Goal: Information Seeking & Learning: Find specific fact

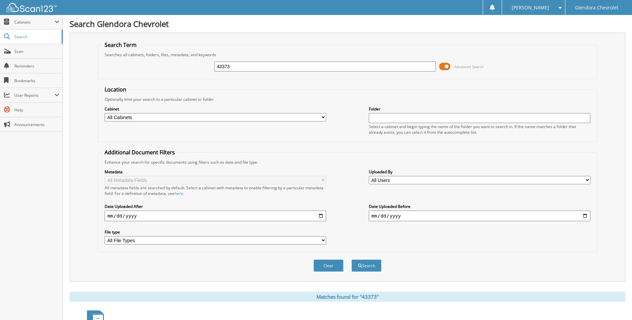
click at [446, 65] on span at bounding box center [444, 67] width 11 height 10
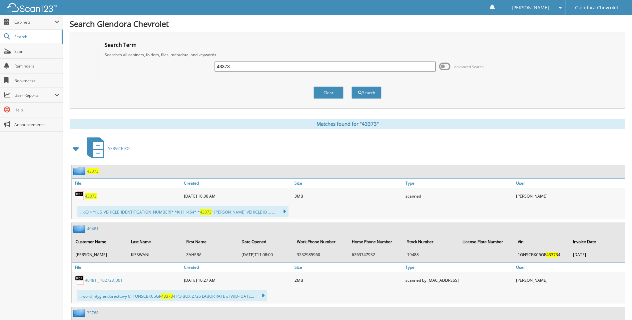
click at [281, 65] on input "43373" at bounding box center [324, 67] width 221 height 10
type input "4"
type input "42672"
click at [351, 87] on button "Search" at bounding box center [366, 93] width 30 height 12
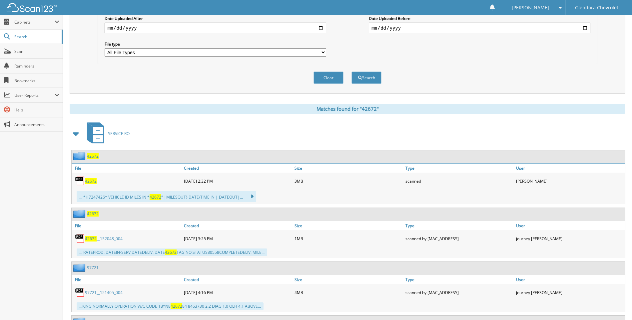
scroll to position [200, 0]
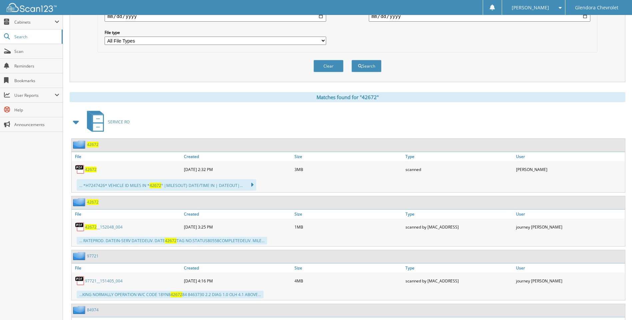
click at [90, 170] on span "42672" at bounding box center [91, 170] width 12 height 6
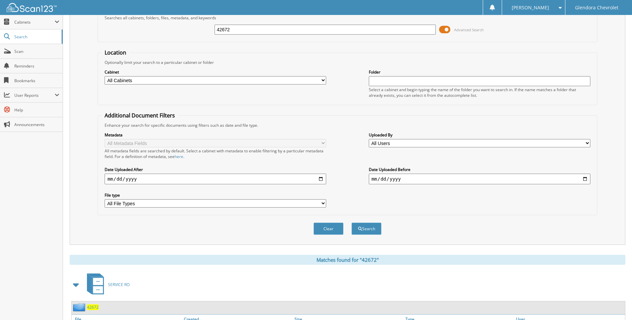
scroll to position [0, 0]
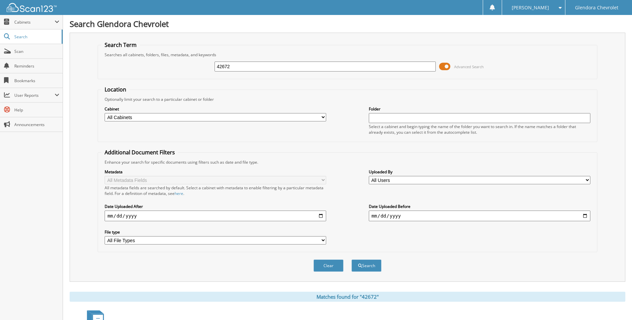
drag, startPoint x: 260, startPoint y: 67, endPoint x: 182, endPoint y: 65, distance: 77.9
click at [182, 65] on div "42672 Advanced Search" at bounding box center [347, 67] width 492 height 18
type input "42756"
click at [351, 260] on button "Search" at bounding box center [366, 266] width 30 height 12
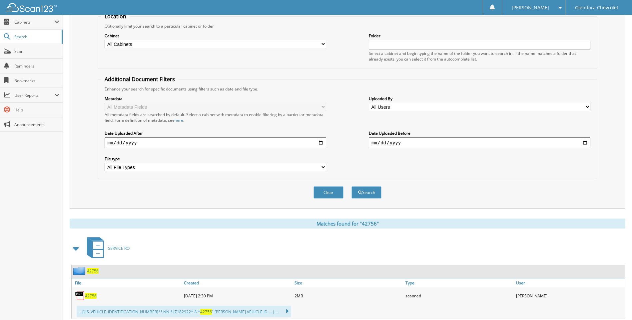
scroll to position [200, 0]
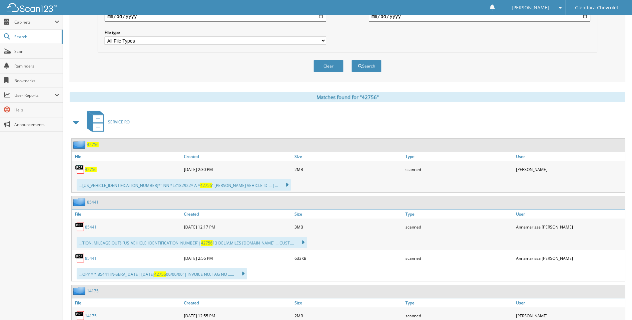
click at [94, 169] on span "42756" at bounding box center [91, 170] width 12 height 6
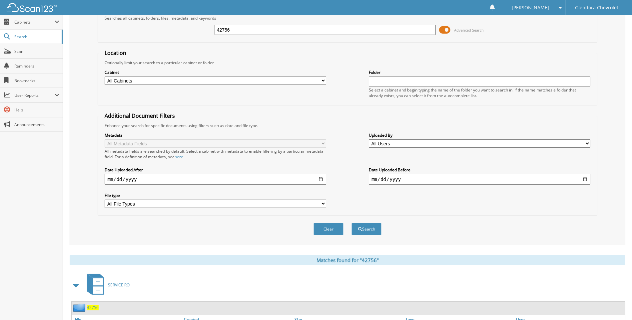
scroll to position [0, 0]
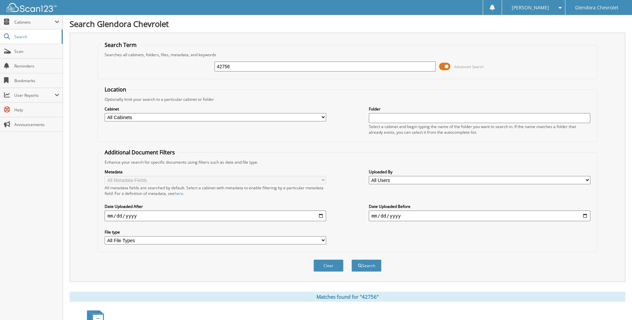
click at [261, 65] on input "42756" at bounding box center [324, 67] width 221 height 10
type input "42764"
click at [351, 260] on button "Search" at bounding box center [366, 266] width 30 height 12
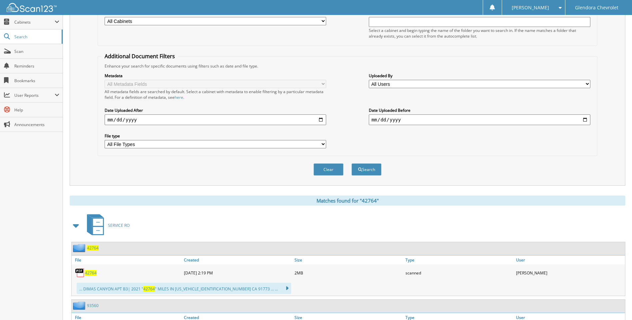
scroll to position [100, 0]
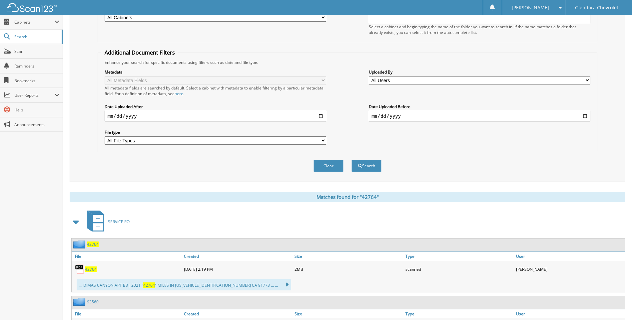
click at [93, 269] on span "42764" at bounding box center [91, 270] width 12 height 6
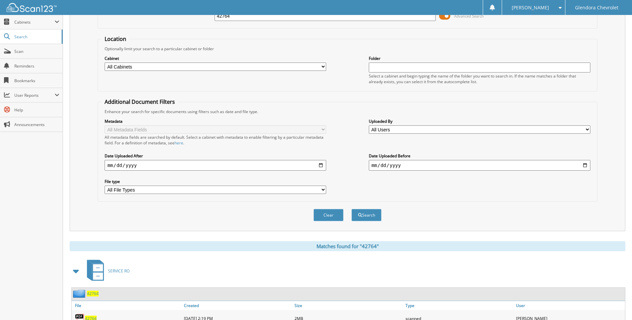
scroll to position [0, 0]
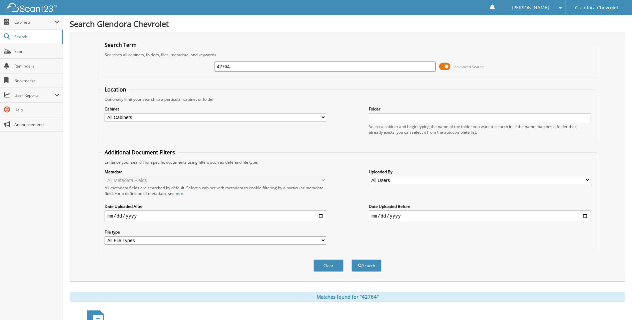
click at [257, 69] on input "42764" at bounding box center [324, 67] width 221 height 10
type input "4"
type input "42645"
click at [351, 260] on button "Search" at bounding box center [366, 266] width 30 height 12
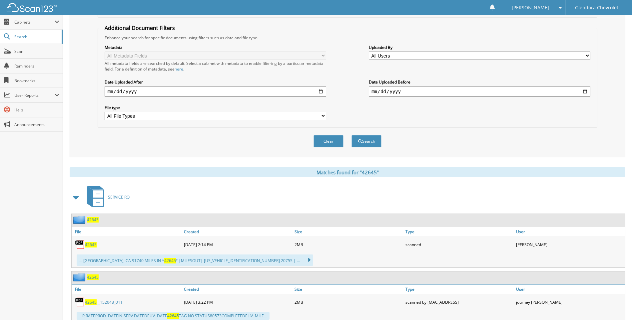
scroll to position [133, 0]
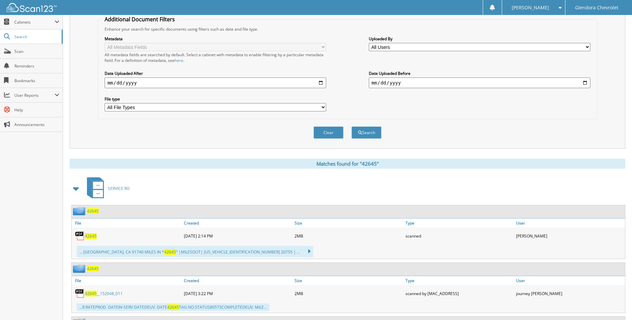
click at [94, 233] on link "42645" at bounding box center [91, 236] width 12 height 6
